Goal: Communication & Community: Answer question/provide support

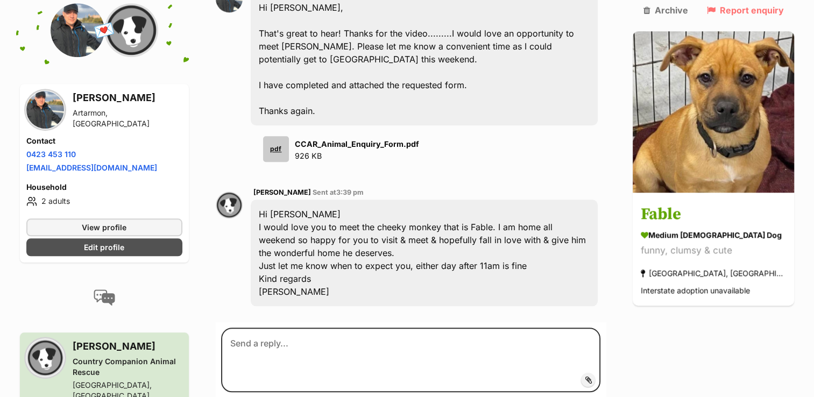
scroll to position [1007, 0]
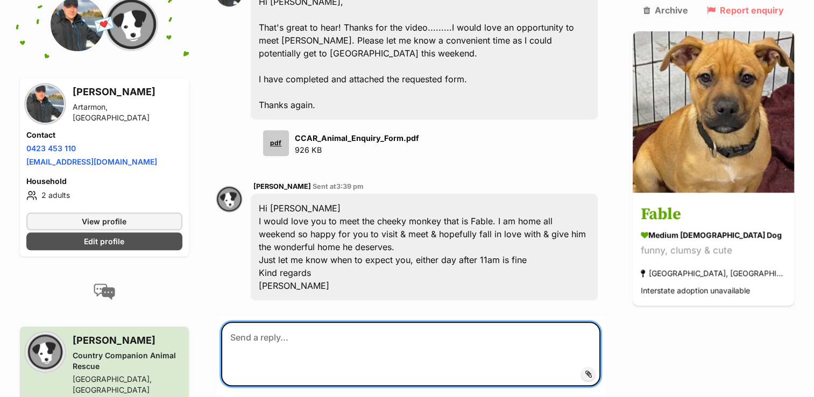
click at [320, 322] on textarea at bounding box center [411, 354] width 380 height 65
click at [267, 322] on textarea "Hi Julieann, Woner" at bounding box center [411, 354] width 380 height 65
click at [384, 322] on textarea "Hi Julie-ann, Wonderful! I'm excited to meet" at bounding box center [411, 354] width 380 height 65
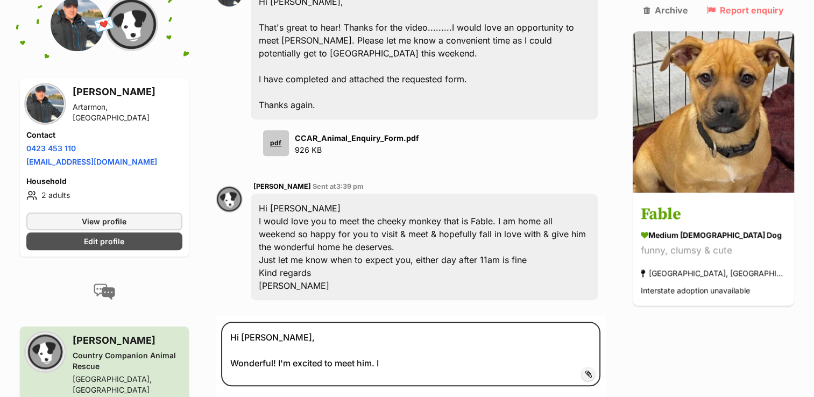
click at [462, 194] on div "Hi Richard I would love you to meet the cheeky monkey that is Fable. I am home …" at bounding box center [425, 247] width 348 height 107
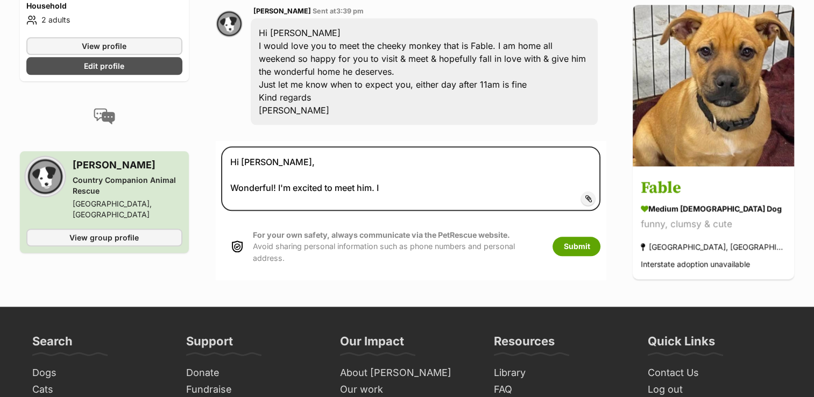
scroll to position [1197, 0]
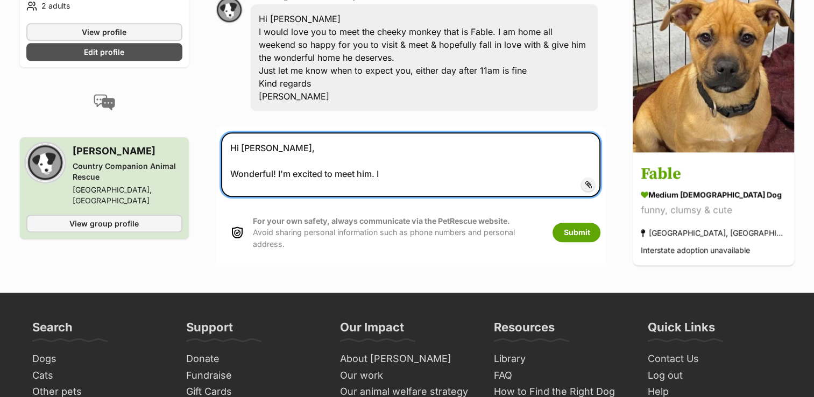
click at [394, 132] on textarea "Hi Julie-ann, Wonderful! I'm excited to meet him. I" at bounding box center [411, 164] width 380 height 65
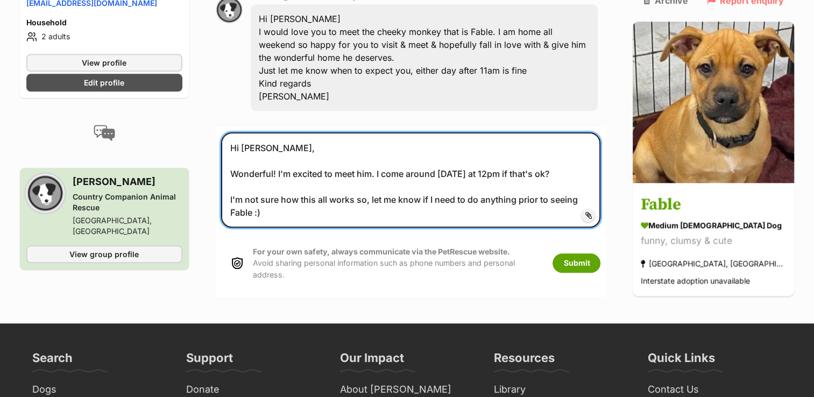
click at [325, 181] on textarea "Hi Julie-ann, Wonderful! I'm excited to meet him. I come around this Saturday a…" at bounding box center [411, 179] width 380 height 95
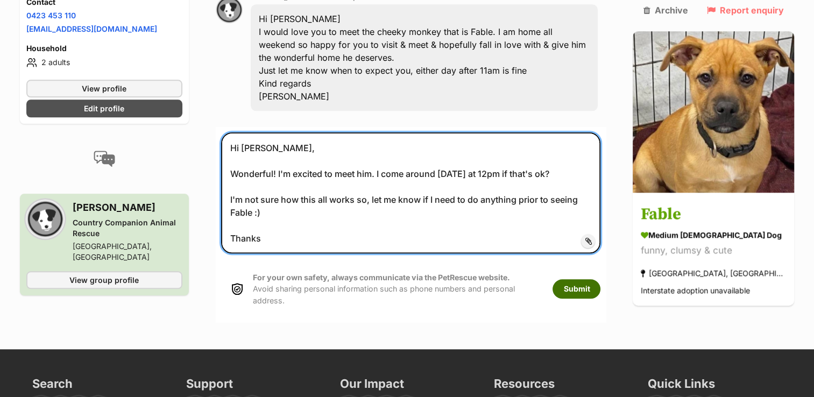
type textarea "Hi Julie-ann, Wonderful! I'm excited to meet him. I come around this Saturday a…"
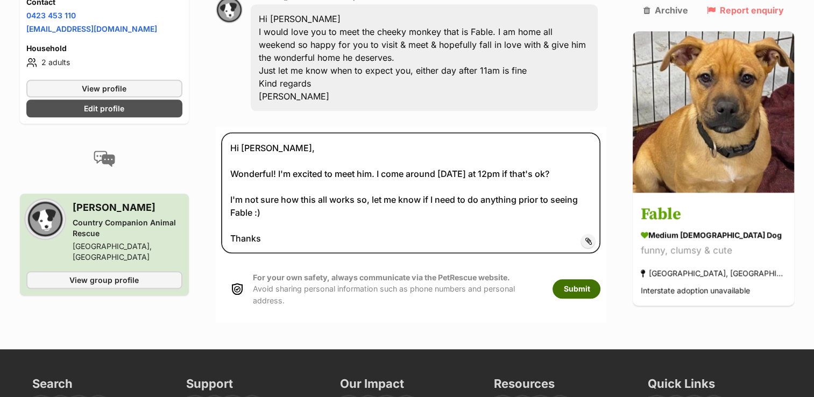
click at [600, 279] on button "Submit" at bounding box center [577, 288] width 48 height 19
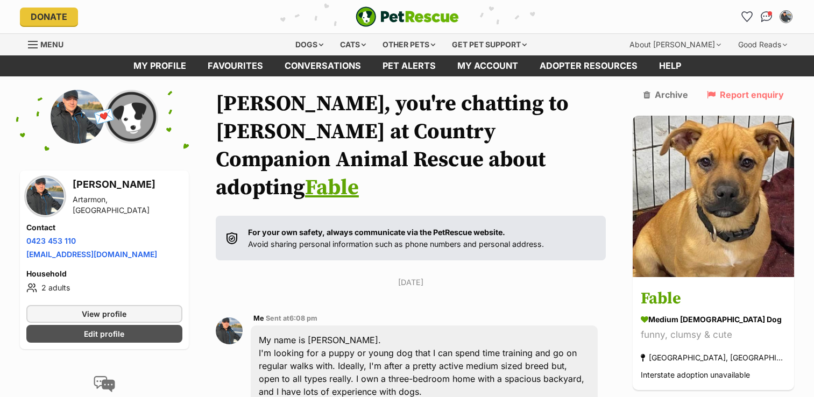
scroll to position [1158, 0]
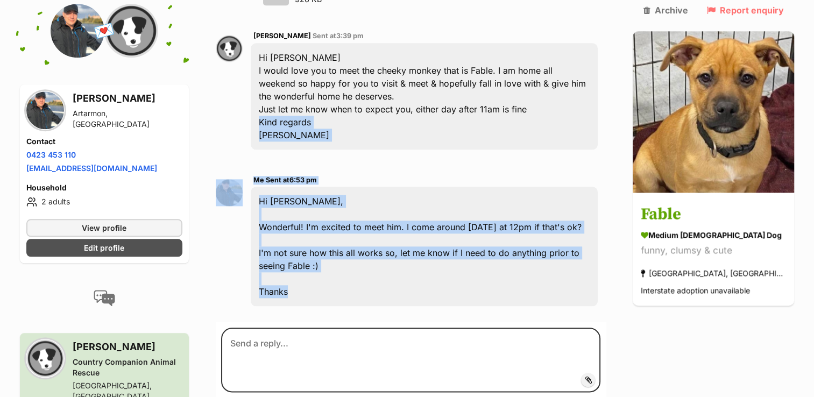
drag, startPoint x: 0, startPoint y: 0, endPoint x: 613, endPoint y: 73, distance: 617.7
